Goal: Task Accomplishment & Management: Manage account settings

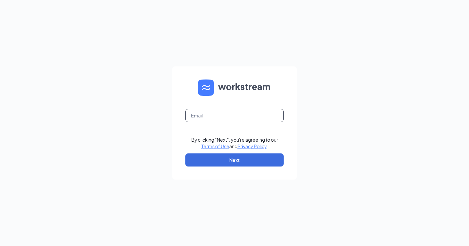
click at [202, 117] on input "text" at bounding box center [234, 115] width 98 height 13
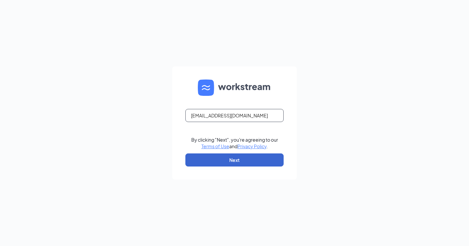
type input "rs026118@tacobell.com"
click at [226, 164] on button "Next" at bounding box center [234, 160] width 98 height 13
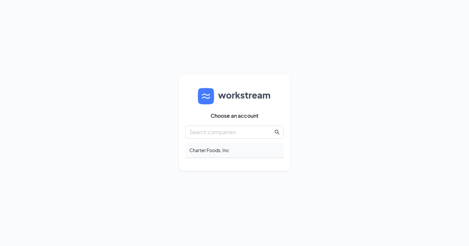
click at [222, 148] on div "Charter Foods, Inc" at bounding box center [234, 150] width 98 height 15
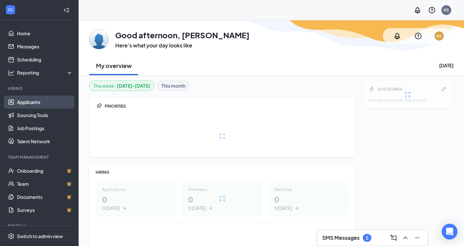
click at [38, 103] on link "Applicants" at bounding box center [45, 102] width 56 height 13
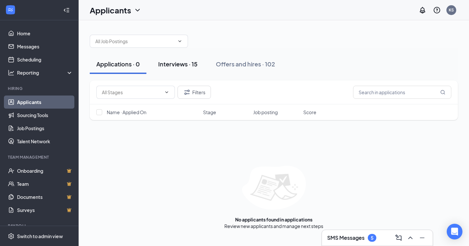
click at [184, 66] on div "Interviews · 15" at bounding box center [177, 64] width 39 height 8
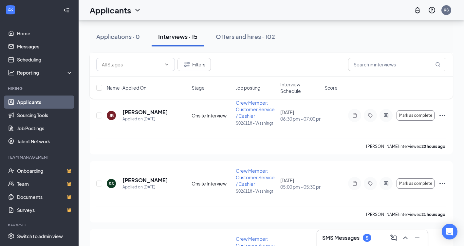
scroll to position [6, 0]
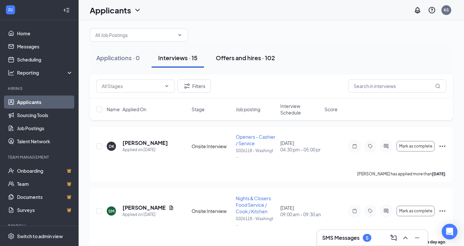
click at [239, 57] on div "Offers and hires · 102" at bounding box center [245, 58] width 59 height 8
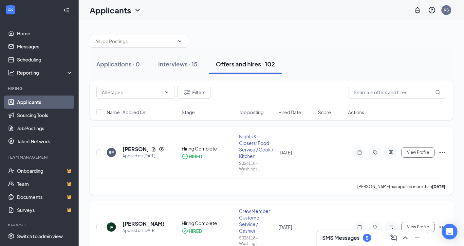
click at [444, 150] on icon "Ellipses" at bounding box center [443, 153] width 8 height 8
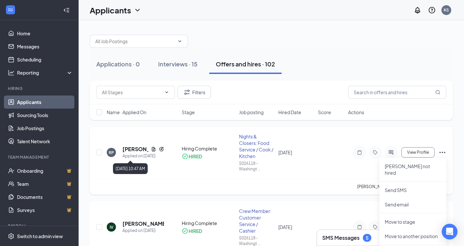
click at [138, 155] on div "Applied on Sep 11" at bounding box center [143, 156] width 42 height 7
